Goal: Check status: Check status

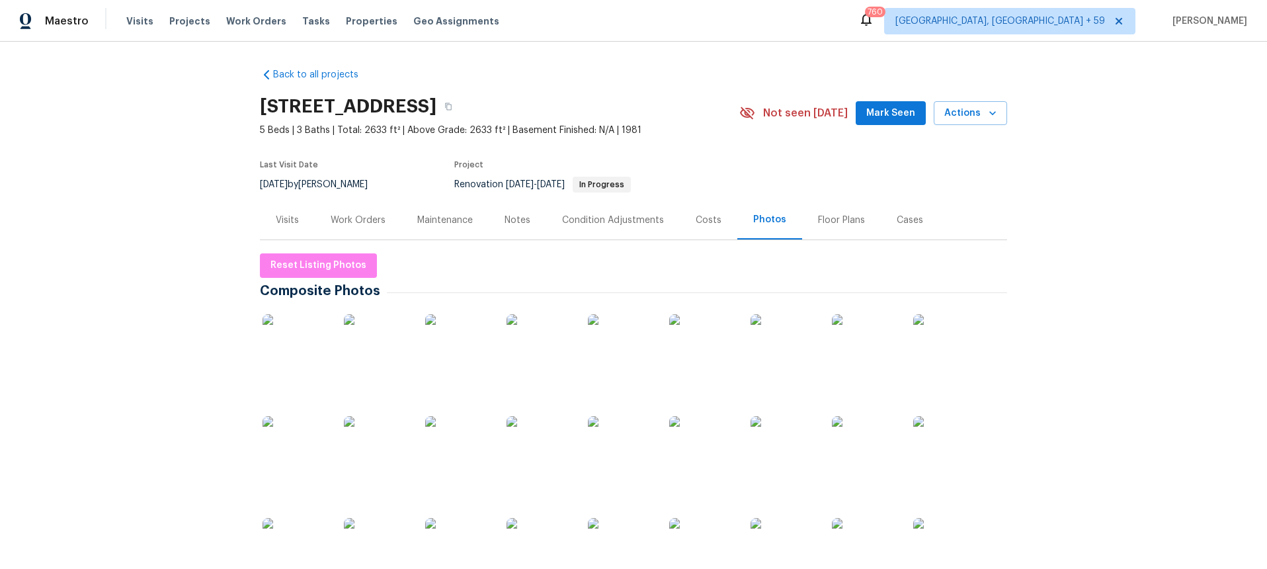
click at [278, 21] on div "Visits Projects Work Orders Tasks Properties Geo Assignments" at bounding box center [320, 21] width 389 height 26
click at [255, 21] on span "Work Orders" at bounding box center [256, 21] width 60 height 13
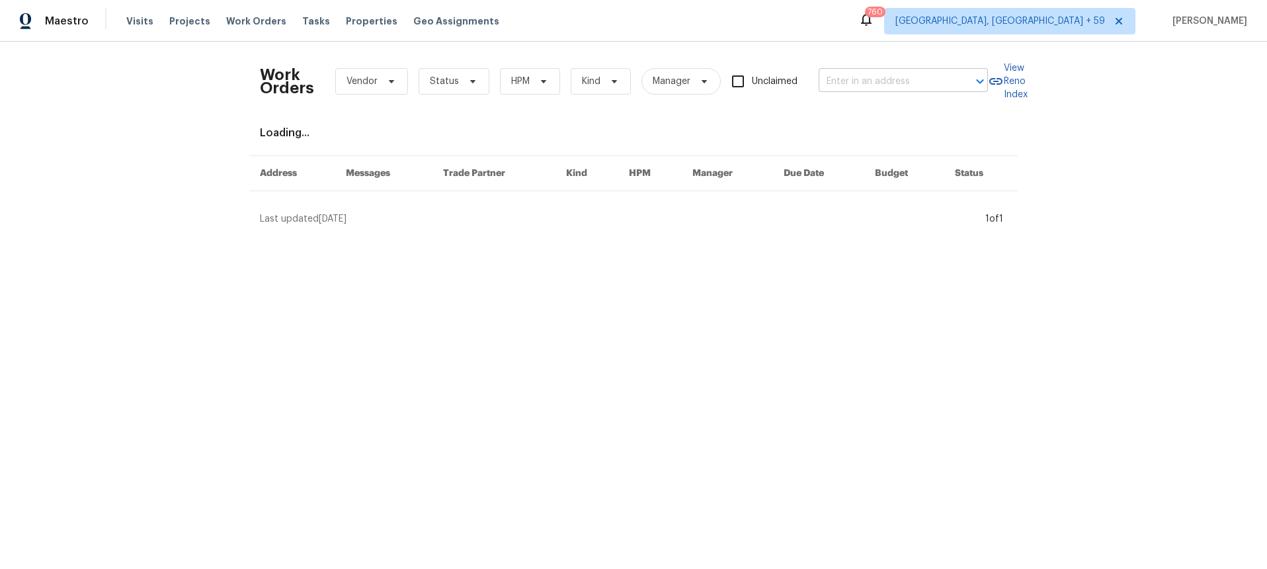
click at [855, 77] on input "text" at bounding box center [885, 81] width 132 height 21
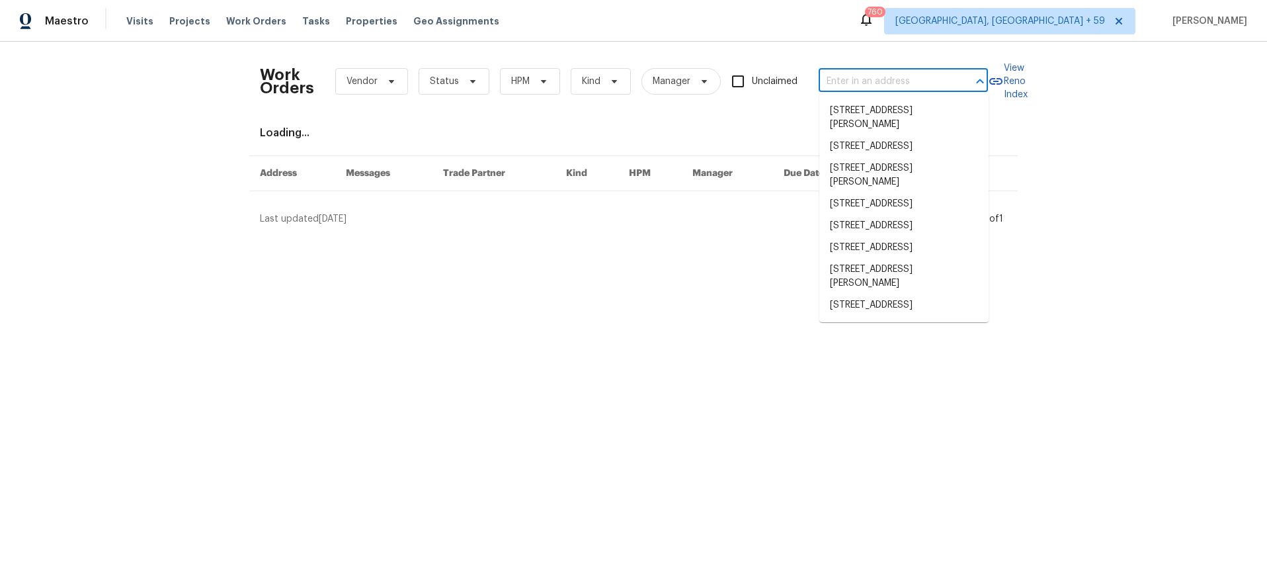
paste input "[STREET_ADDRESS]"
type input "[STREET_ADDRESS]"
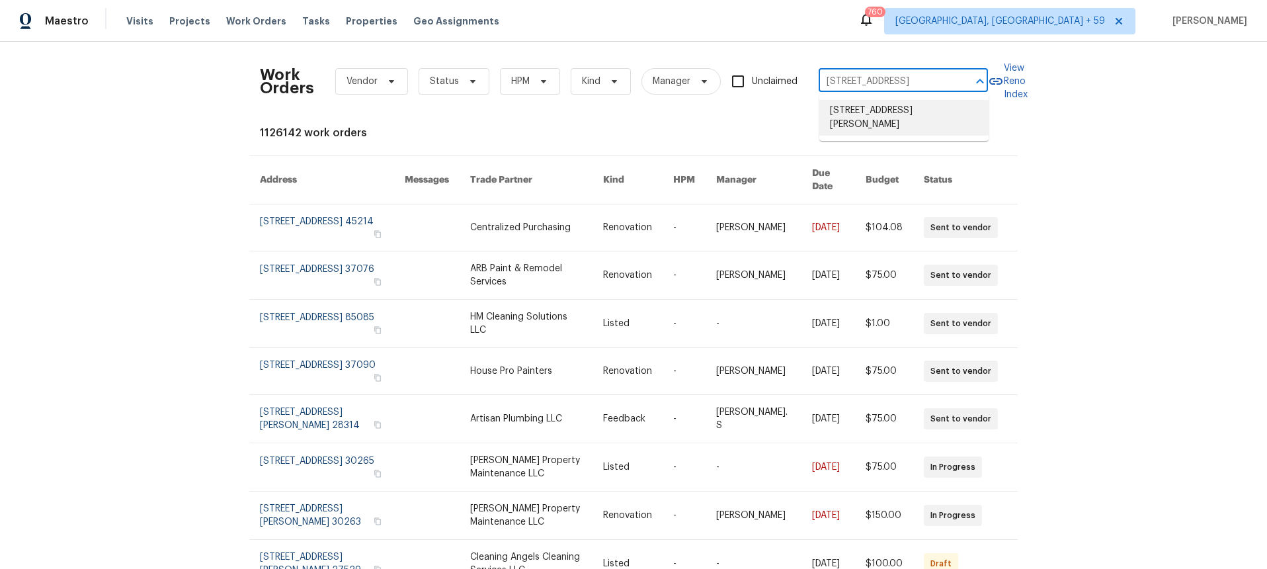
drag, startPoint x: 861, startPoint y: 105, endPoint x: 468, endPoint y: 176, distance: 398.6
click at [861, 105] on li "[STREET_ADDRESS][PERSON_NAME]" at bounding box center [904, 118] width 169 height 36
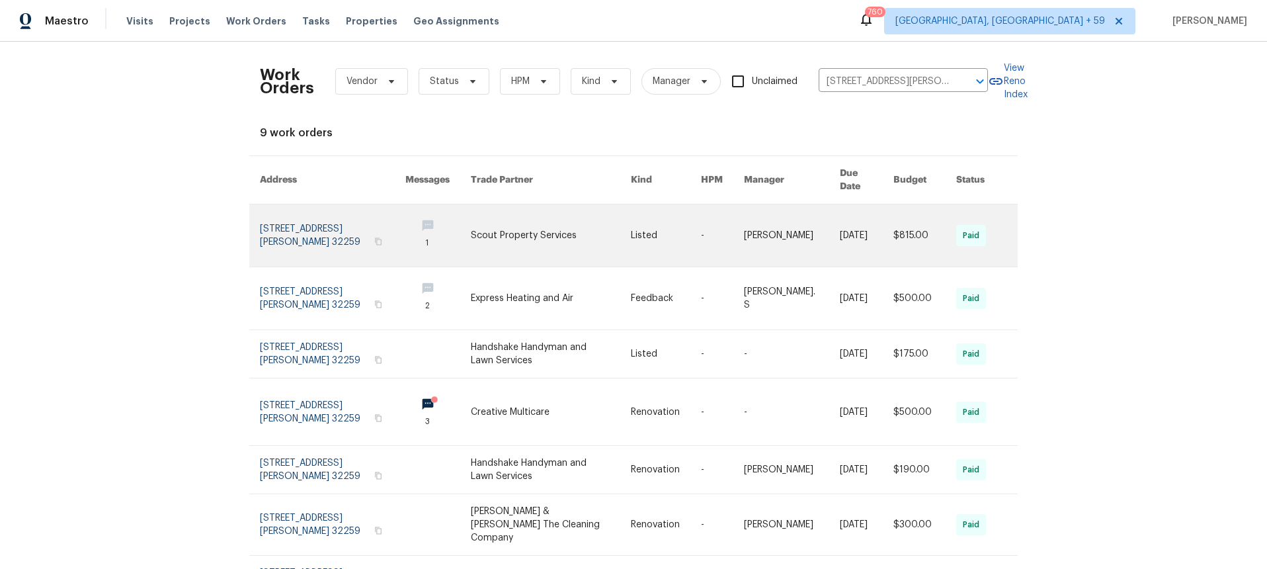
click at [278, 222] on link at bounding box center [333, 235] width 146 height 62
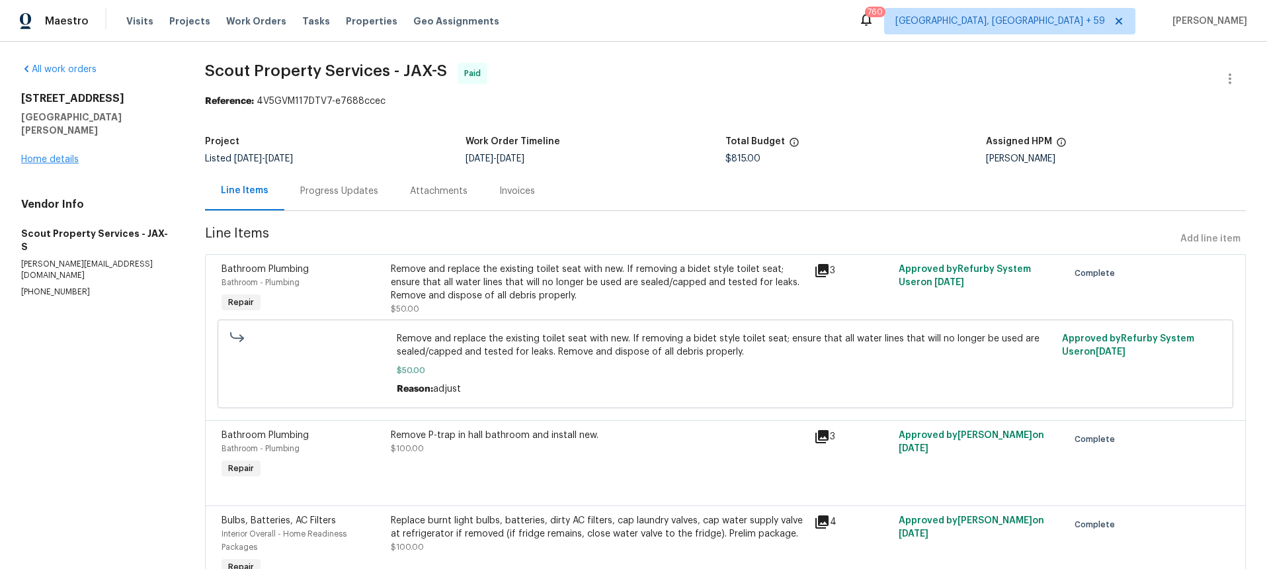
drag, startPoint x: 62, startPoint y: 163, endPoint x: 63, endPoint y: 148, distance: 14.7
click at [62, 159] on div "All work orders [STREET_ADDRESS][PERSON_NAME] Home details Vendor Info Scout Pr…" at bounding box center [97, 180] width 152 height 235
click at [63, 155] on link "Home details" at bounding box center [50, 159] width 58 height 9
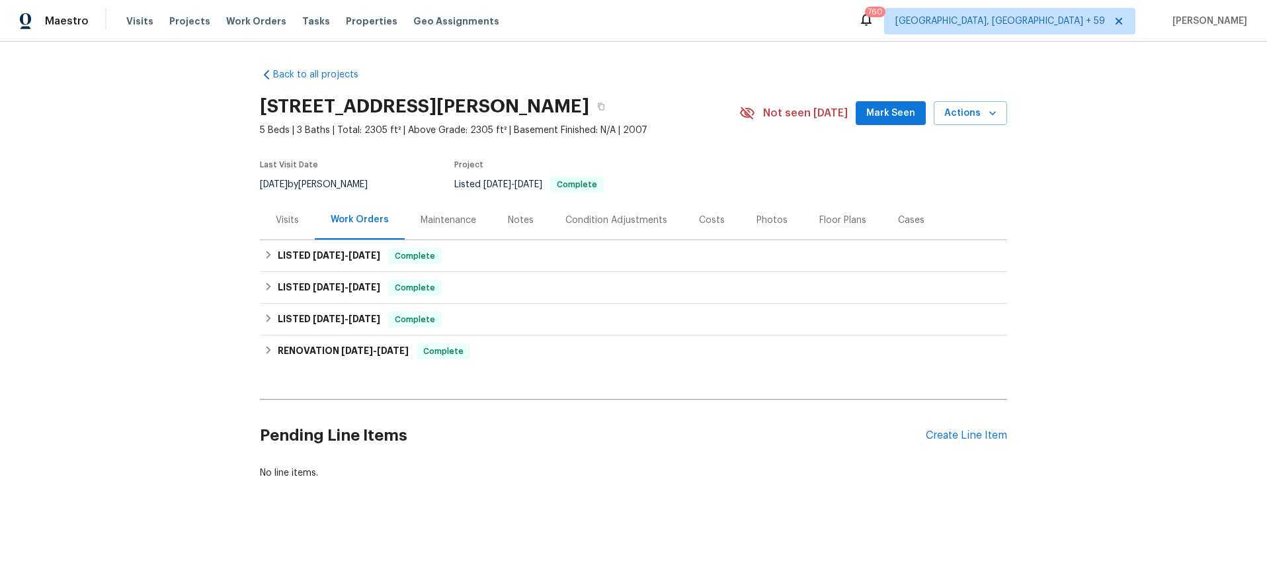
click at [294, 216] on div "Visits" at bounding box center [287, 220] width 23 height 13
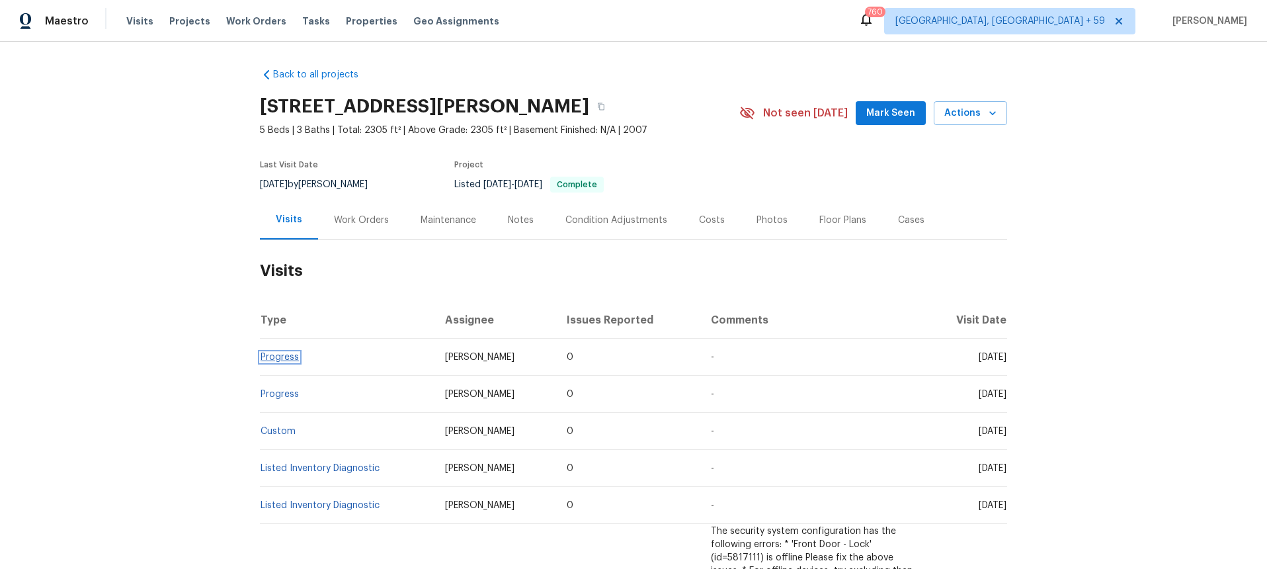
click at [275, 358] on link "Progress" at bounding box center [280, 357] width 38 height 9
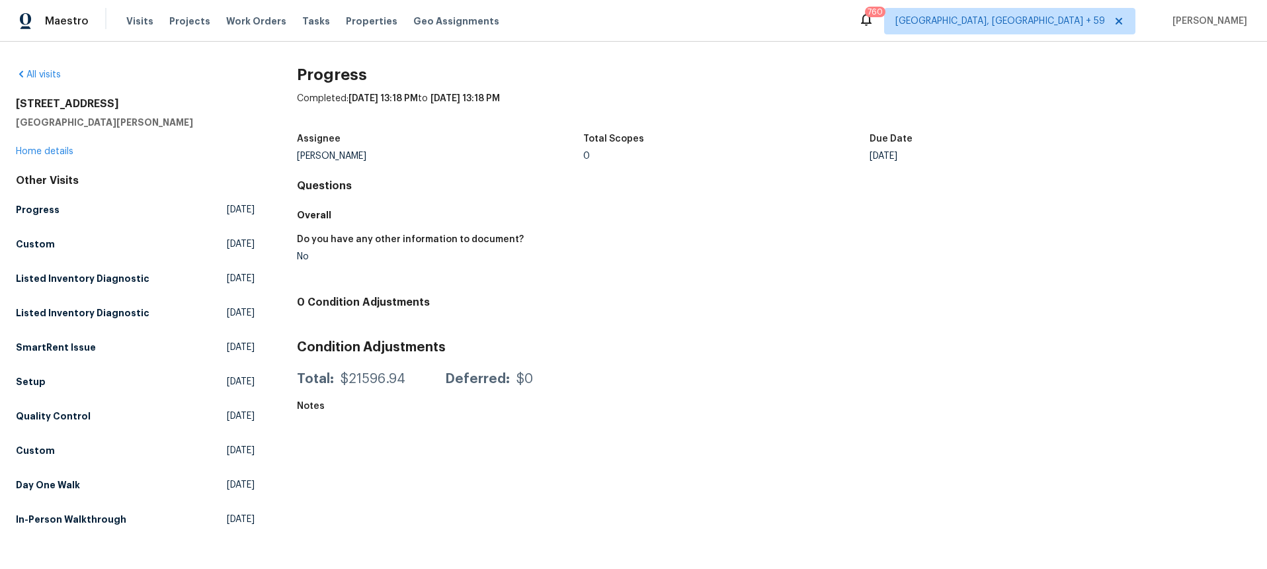
click at [52, 138] on div "[STREET_ADDRESS][PERSON_NAME] Home details" at bounding box center [135, 127] width 239 height 61
click at [44, 144] on div "[STREET_ADDRESS][PERSON_NAME] Home details" at bounding box center [135, 127] width 239 height 61
click at [28, 153] on link "Home details" at bounding box center [45, 151] width 58 height 9
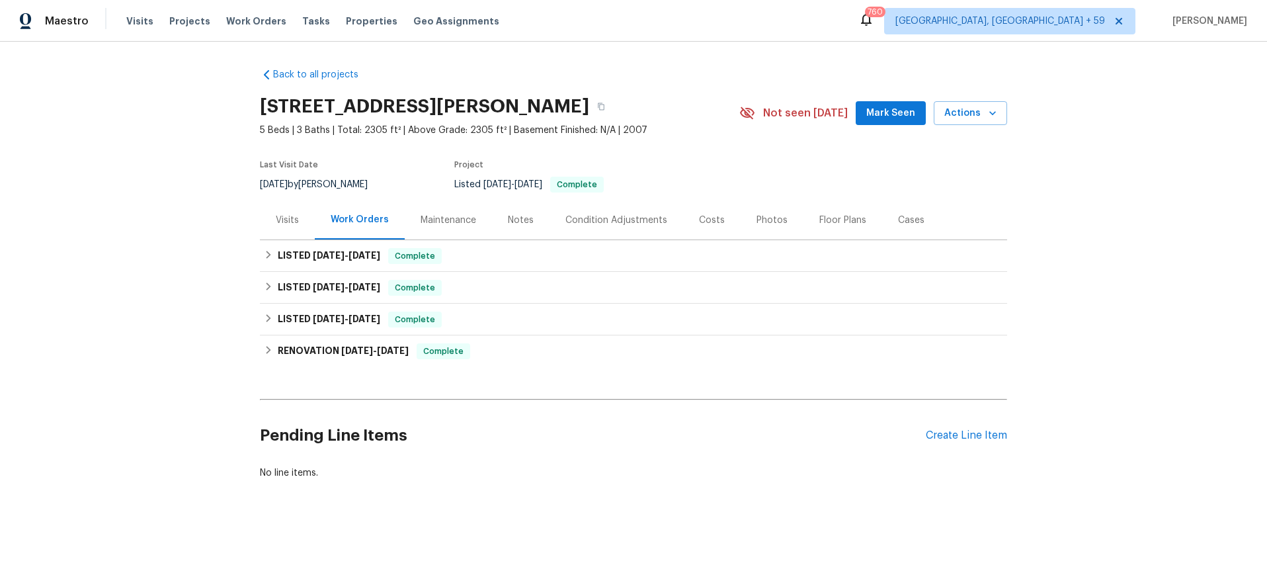
click at [300, 220] on div "Visits" at bounding box center [287, 219] width 55 height 39
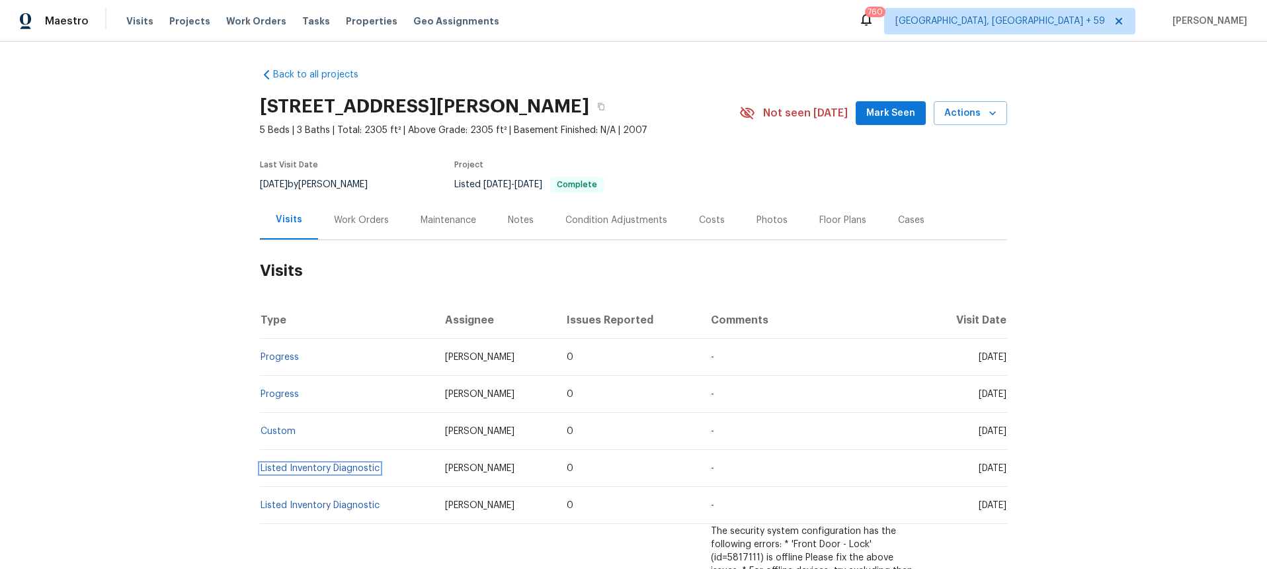
click at [280, 464] on link "Listed Inventory Diagnostic" at bounding box center [320, 468] width 119 height 9
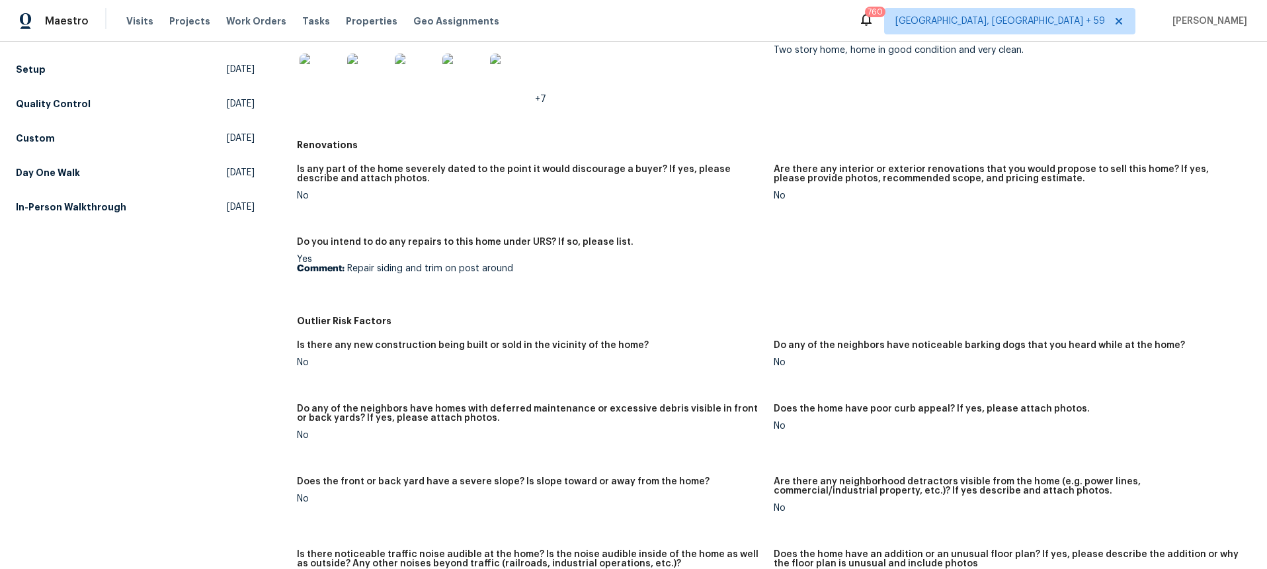
scroll to position [184, 0]
